Goal: Task Accomplishment & Management: Manage account settings

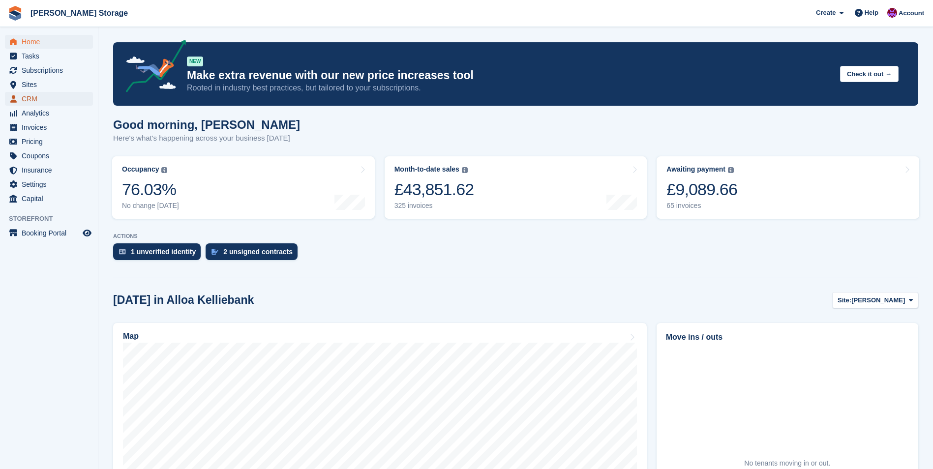
drag, startPoint x: 19, startPoint y: 99, endPoint x: 729, endPoint y: 106, distance: 709.4
click at [21, 98] on link "CRM" at bounding box center [49, 99] width 88 height 14
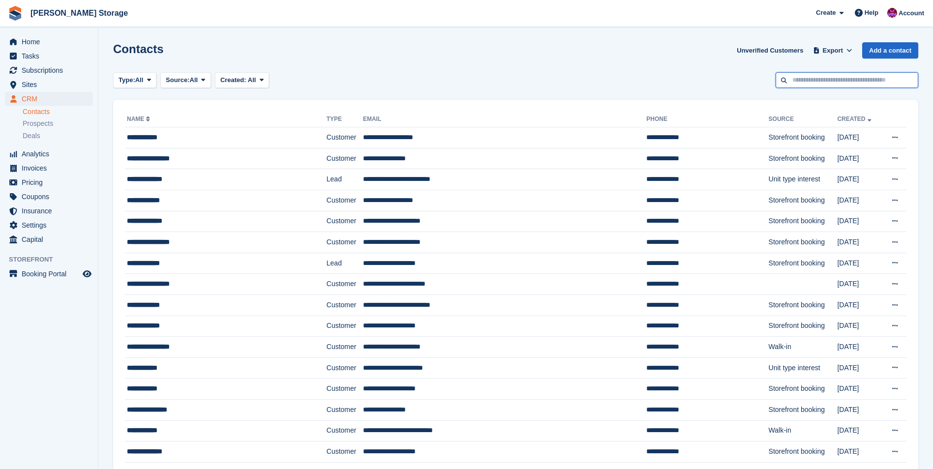
click at [798, 79] on input "text" at bounding box center [847, 80] width 143 height 16
type input "**********"
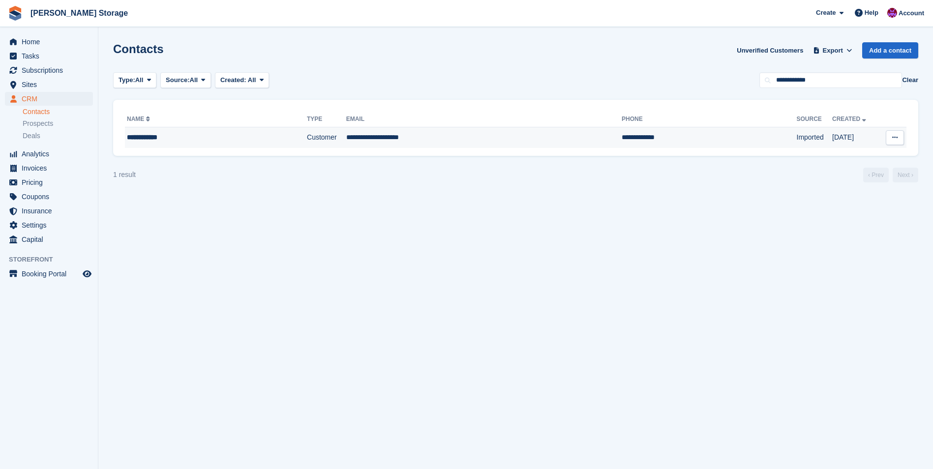
click at [307, 144] on td "Customer" at bounding box center [326, 137] width 39 height 21
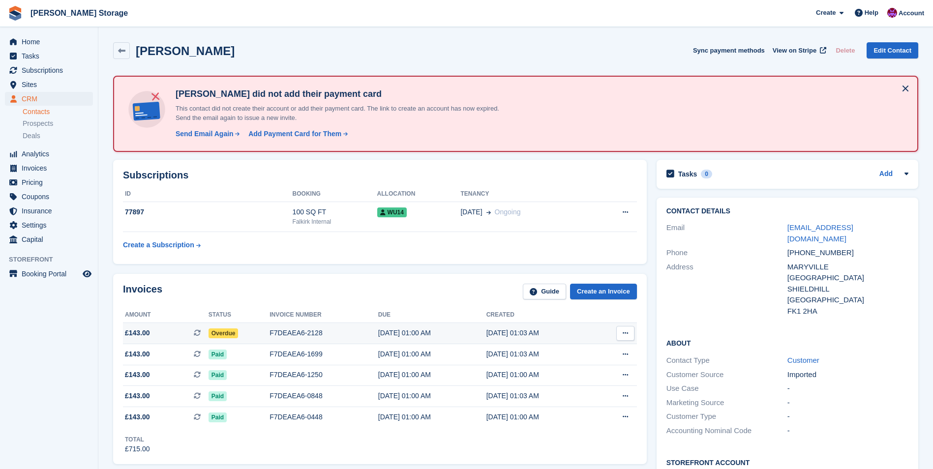
click at [218, 338] on span "Overdue" at bounding box center [224, 334] width 30 height 10
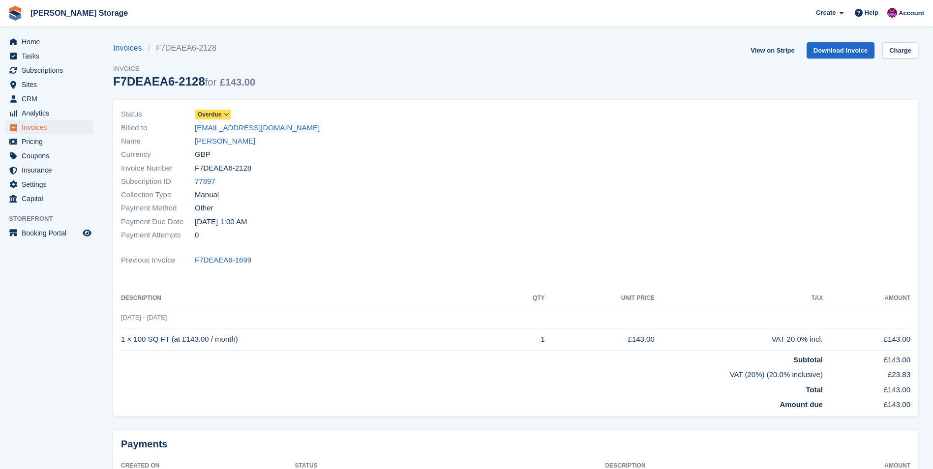
click at [225, 113] on icon at bounding box center [226, 115] width 5 height 6
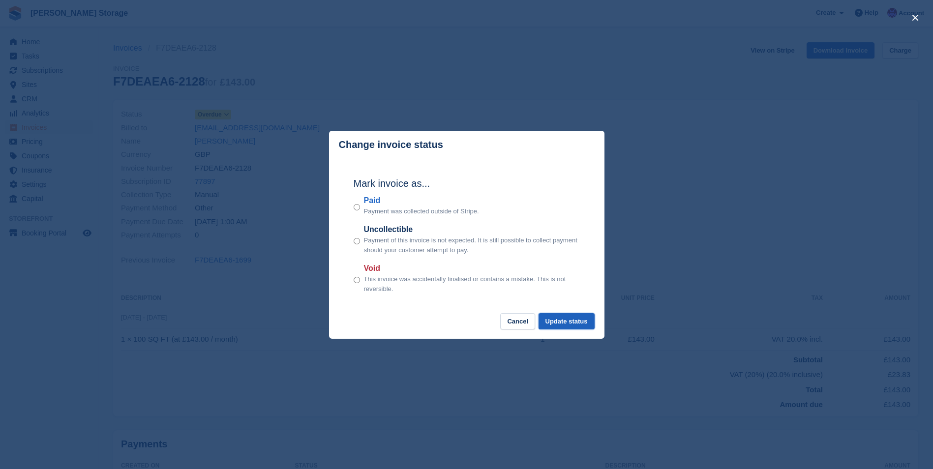
click at [582, 322] on button "Update status" at bounding box center [567, 321] width 56 height 16
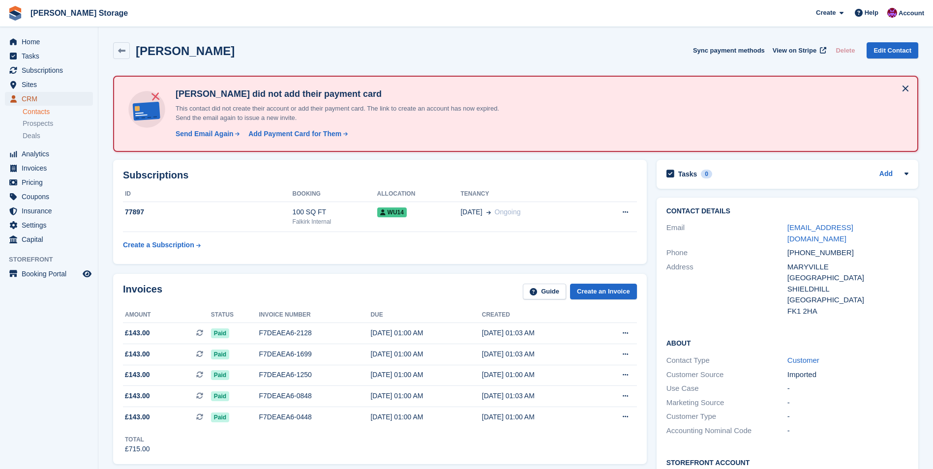
click at [22, 94] on span "CRM" at bounding box center [51, 99] width 59 height 14
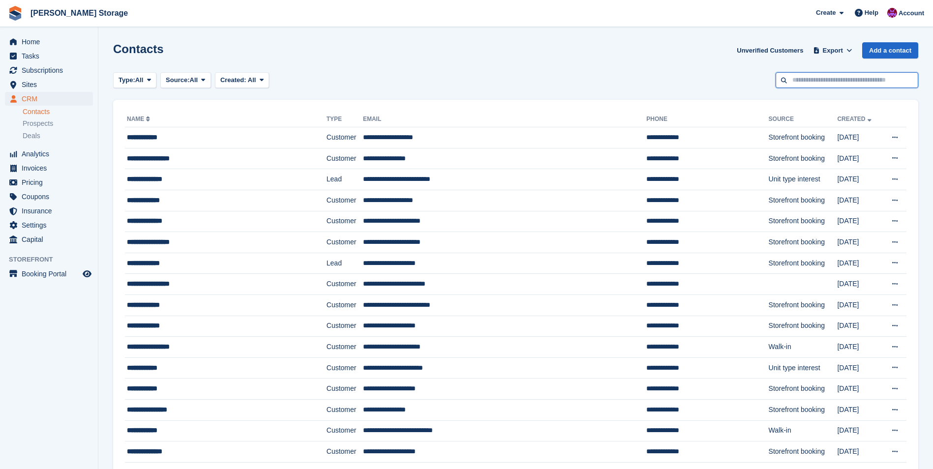
click at [831, 77] on input "text" at bounding box center [847, 80] width 143 height 16
type input "*******"
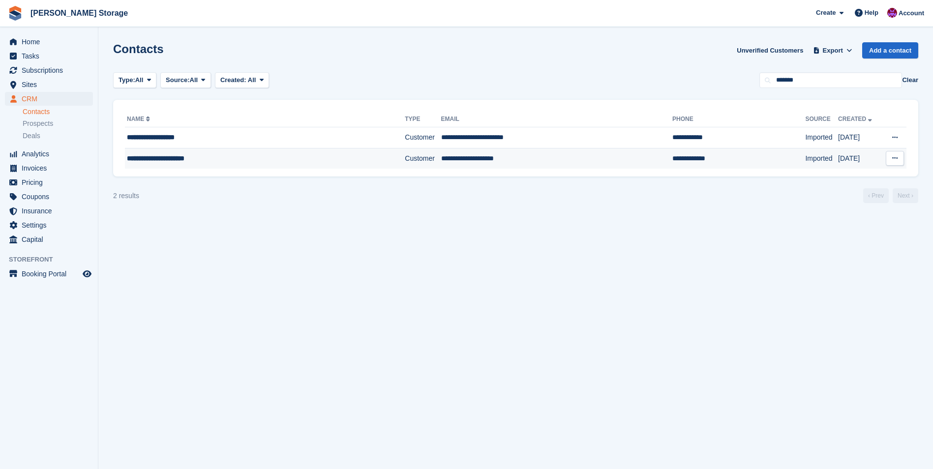
click at [405, 165] on td "Customer" at bounding box center [423, 158] width 36 height 21
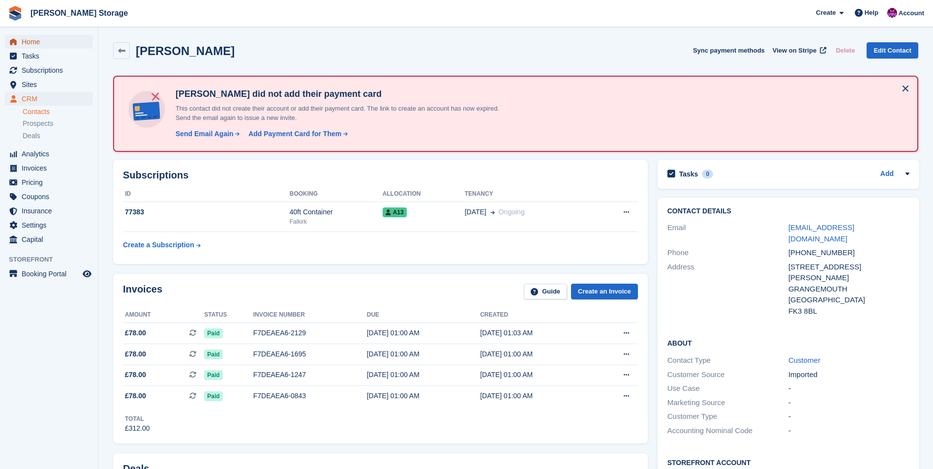
click at [24, 43] on span "Home" at bounding box center [51, 42] width 59 height 14
